Goal: Task Accomplishment & Management: Manage account settings

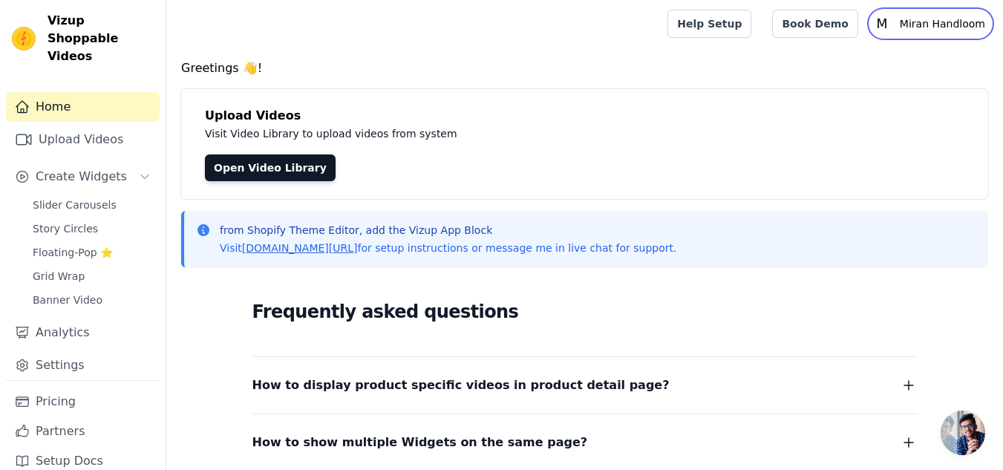
click at [967, 19] on p "Miran Handloom" at bounding box center [942, 23] width 97 height 27
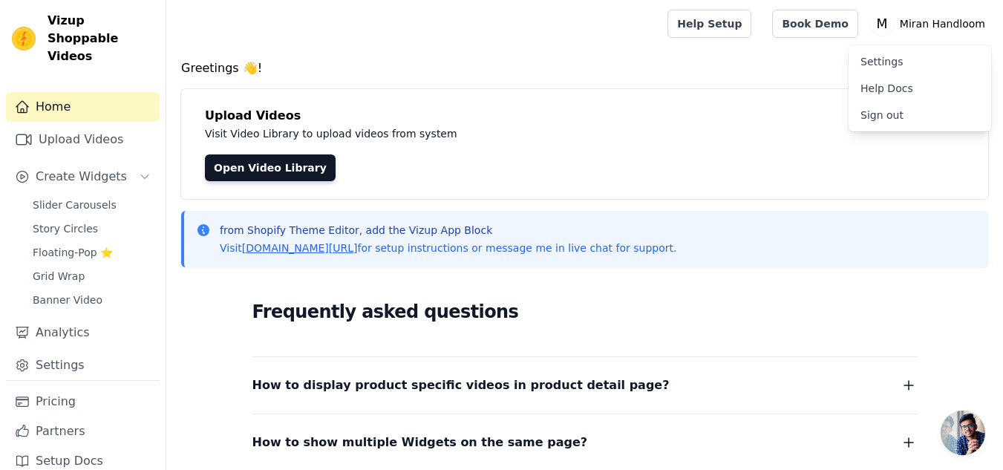
click at [876, 59] on link "Settings" at bounding box center [919, 61] width 143 height 27
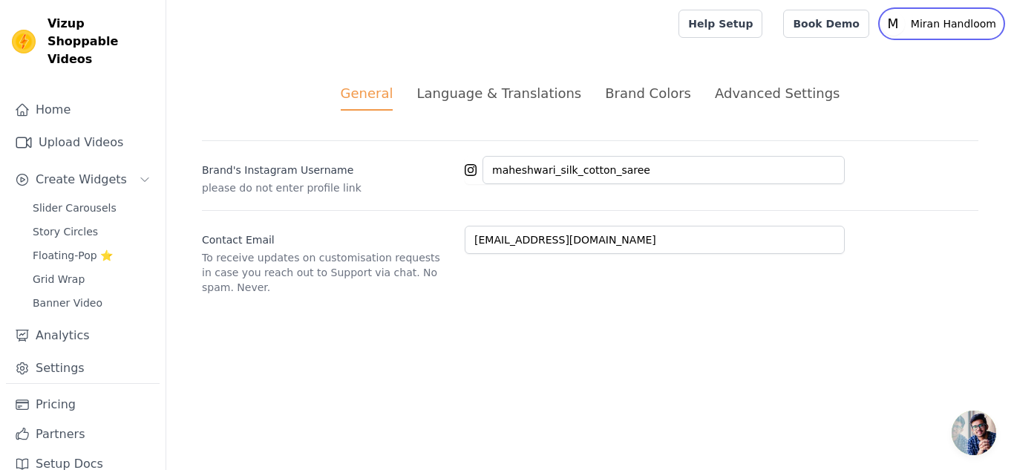
click at [949, 23] on p "Miran Handloom" at bounding box center [953, 23] width 97 height 27
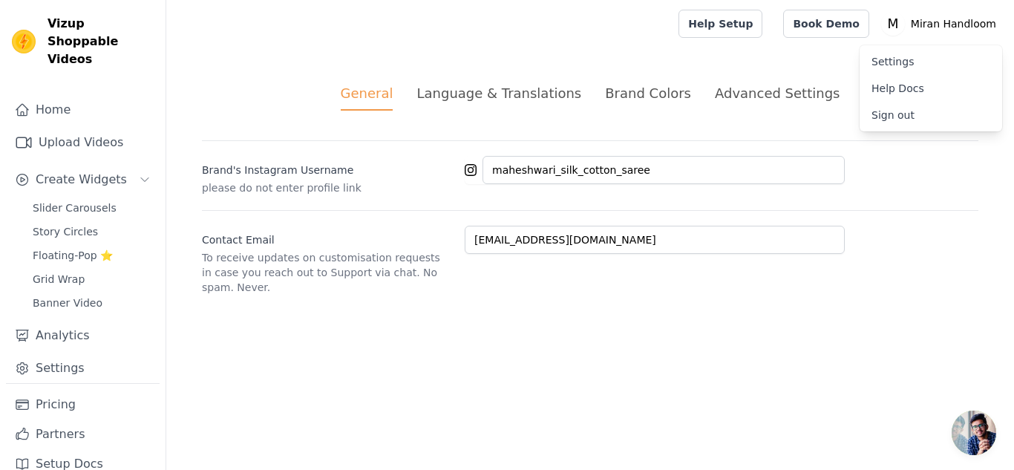
click at [891, 114] on link "Sign out" at bounding box center [931, 115] width 143 height 27
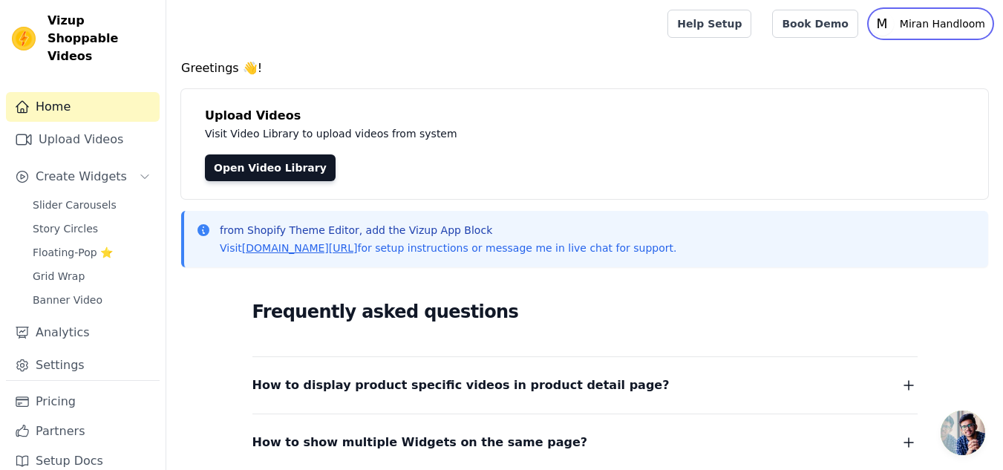
click at [918, 22] on p "Miran Handloom" at bounding box center [942, 23] width 97 height 27
